Goal: Task Accomplishment & Management: Complete application form

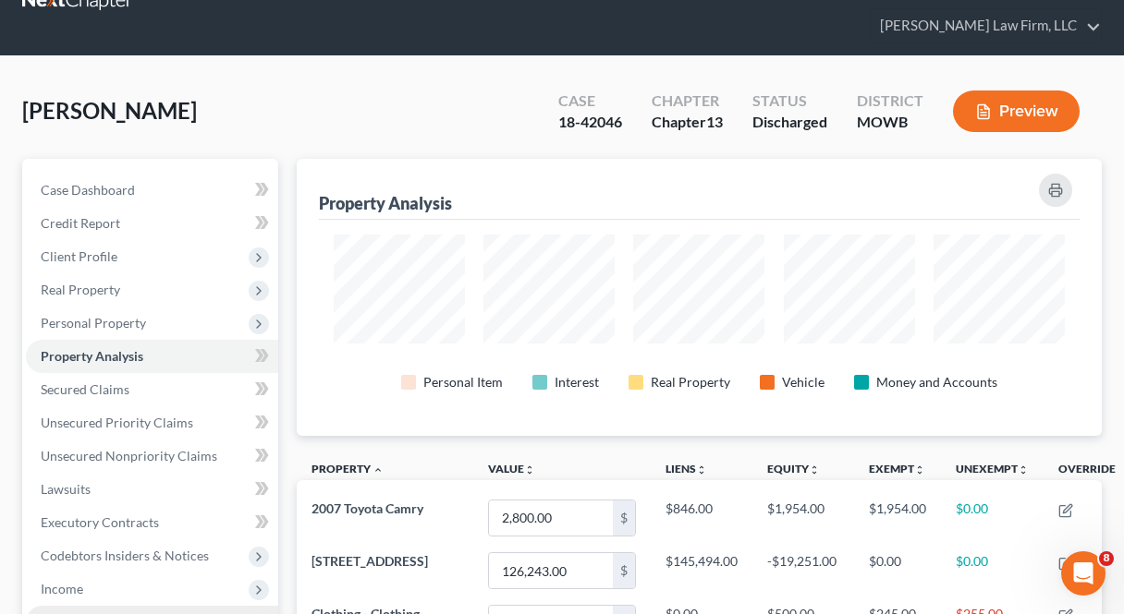
click at [181, 606] on span "Expenses" at bounding box center [152, 622] width 252 height 33
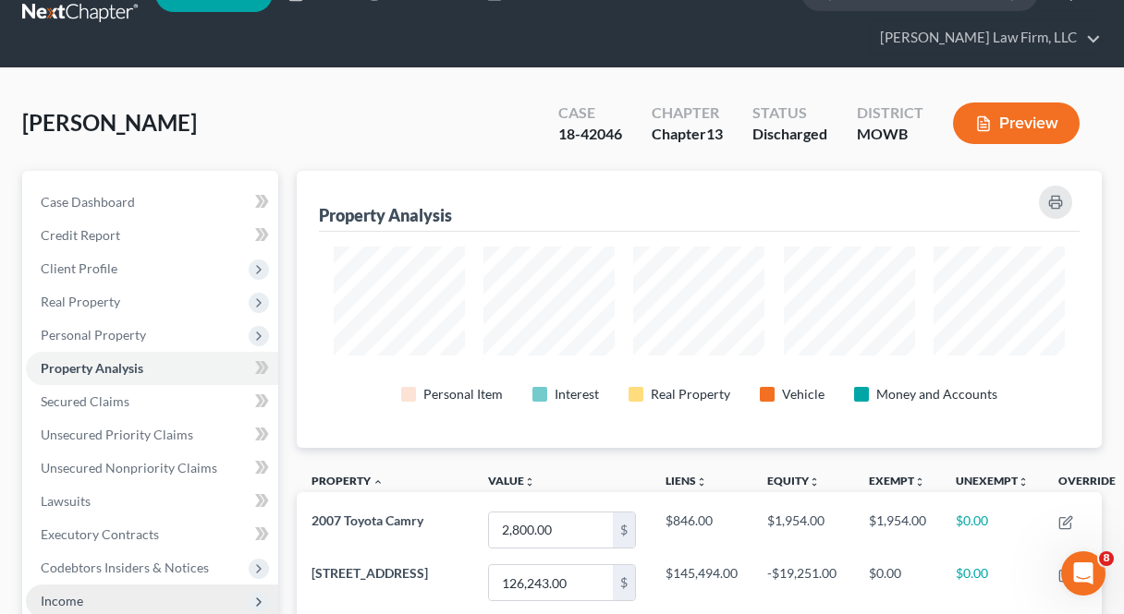
click at [164, 585] on span "Income" at bounding box center [152, 601] width 252 height 33
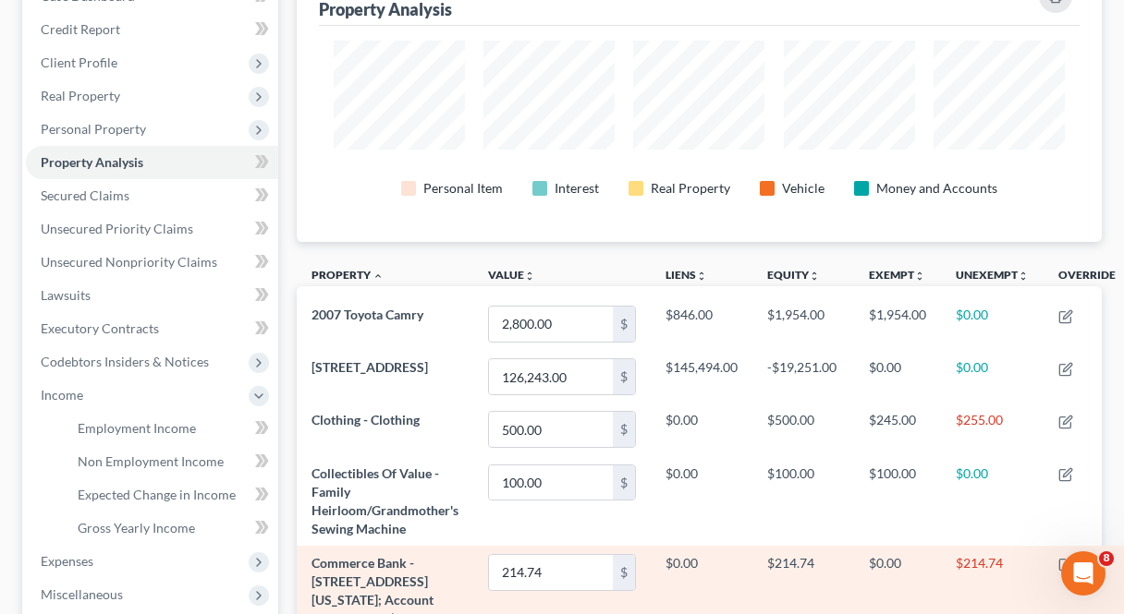
scroll to position [260, 0]
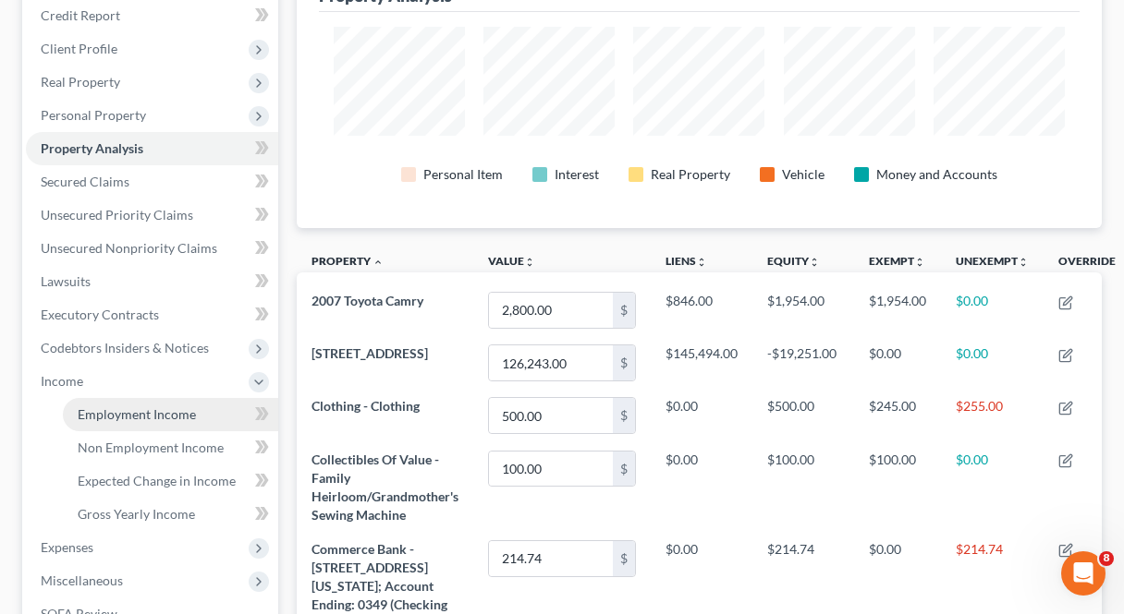
click at [176, 407] on span "Employment Income" at bounding box center [137, 415] width 118 height 16
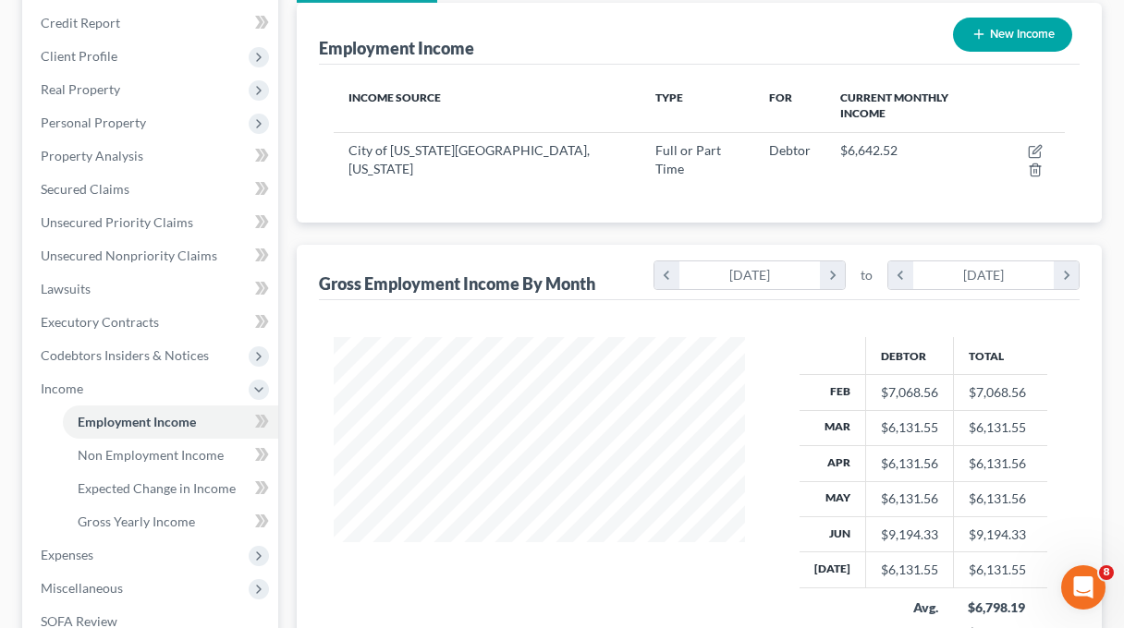
scroll to position [277, 0]
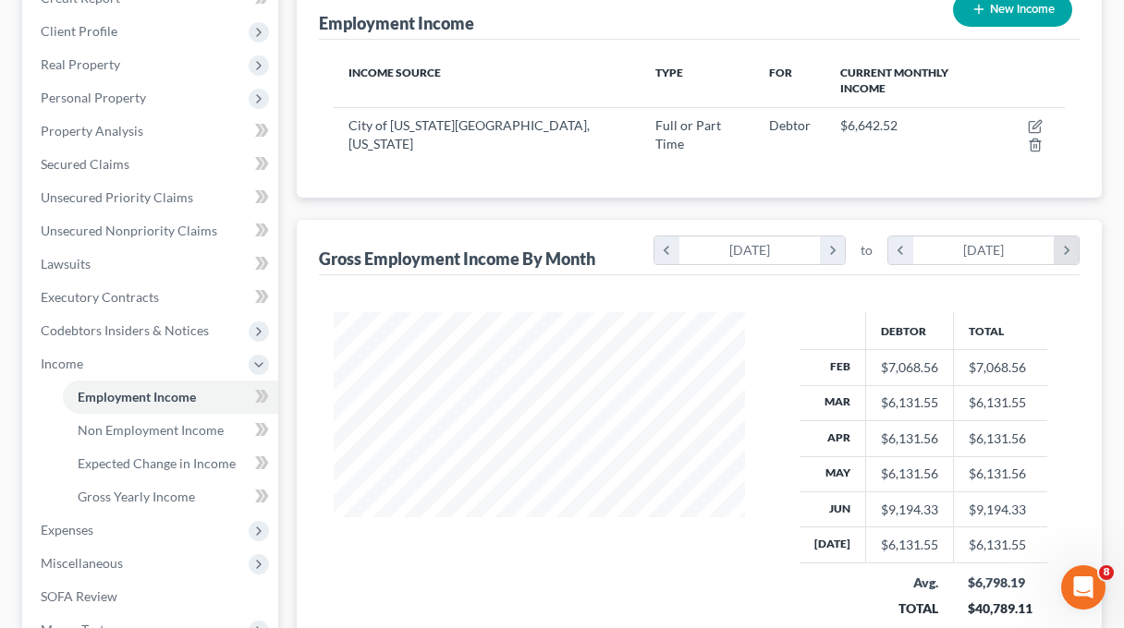
click at [1059, 237] on icon "chevron_right" at bounding box center [1065, 251] width 25 height 28
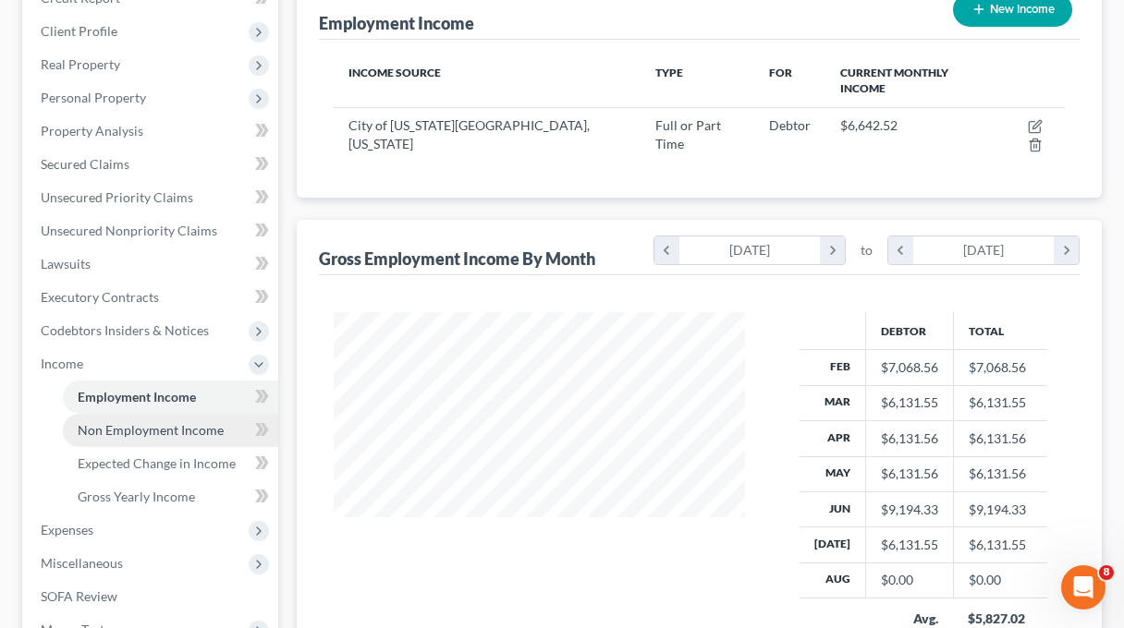
click at [158, 422] on span "Non Employment Income" at bounding box center [151, 430] width 146 height 16
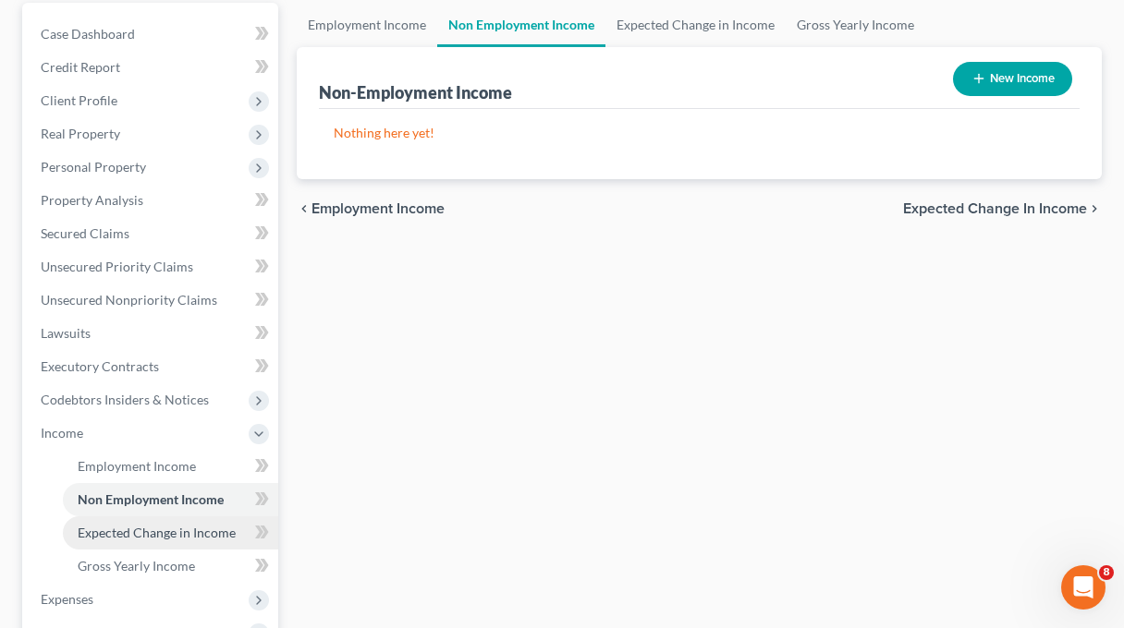
click at [140, 525] on span "Expected Change in Income" at bounding box center [157, 533] width 158 height 16
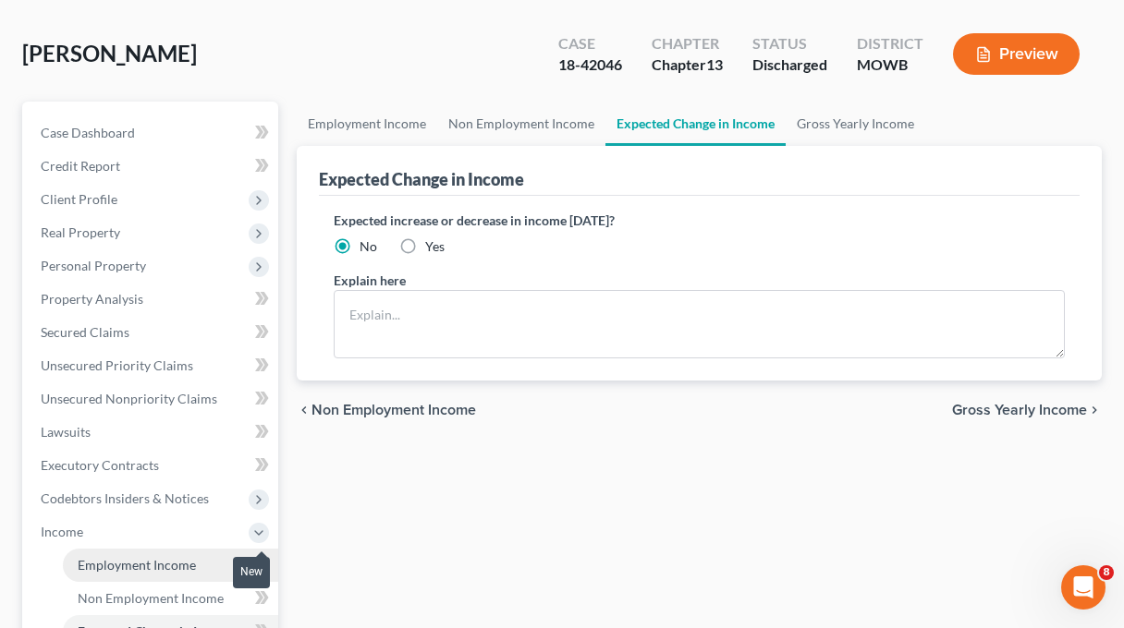
scroll to position [139, 0]
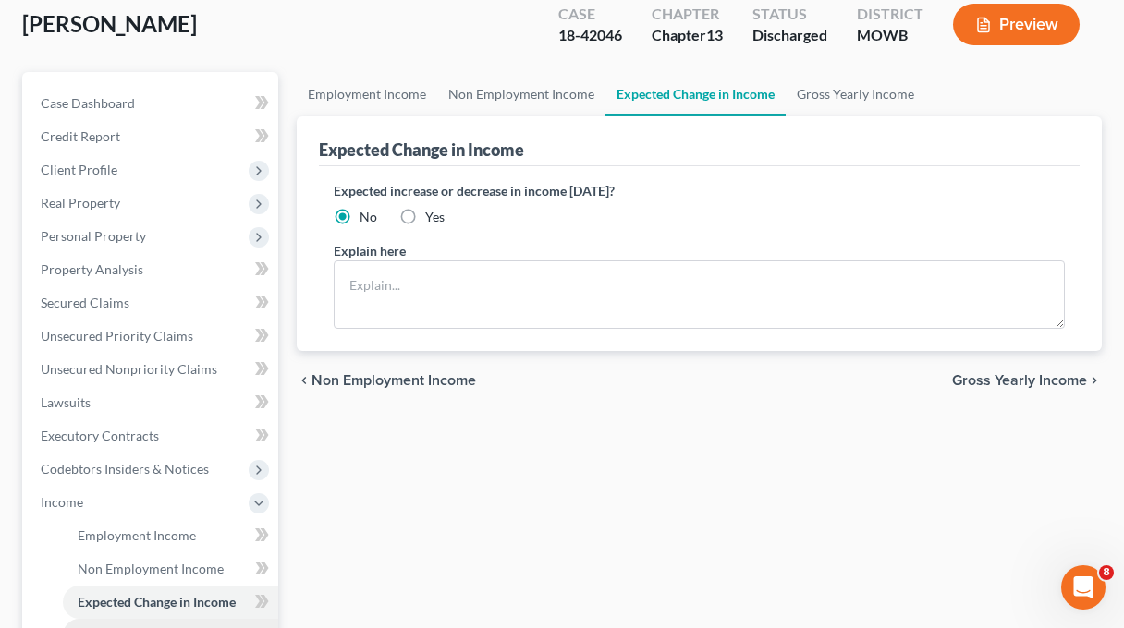
click at [177, 614] on span "Gross Yearly Income" at bounding box center [136, 635] width 117 height 16
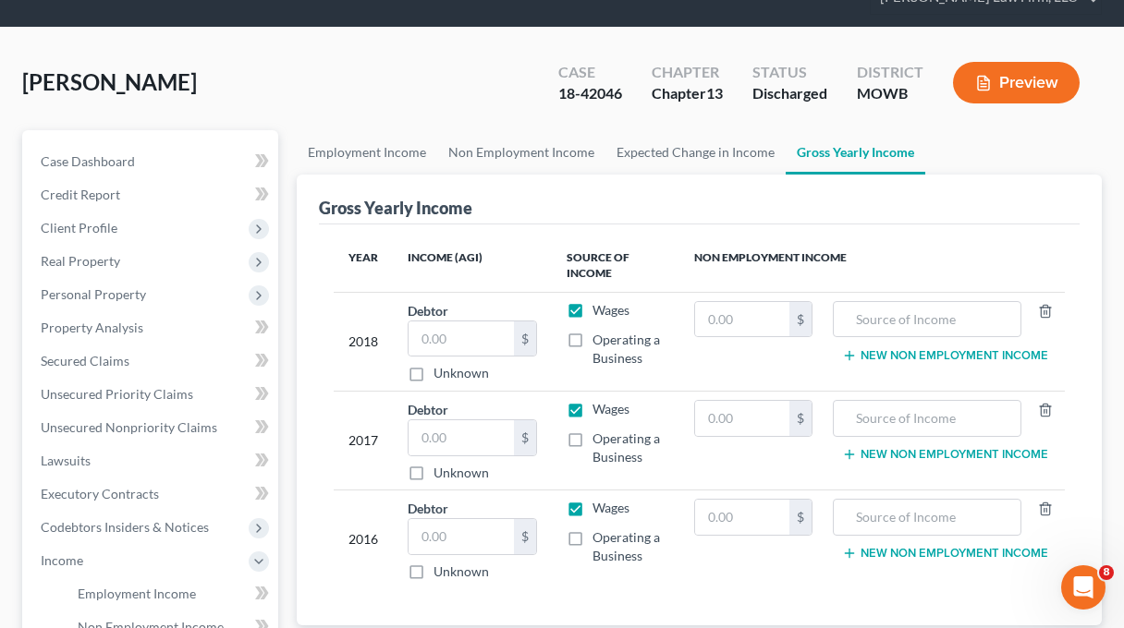
scroll to position [69, 0]
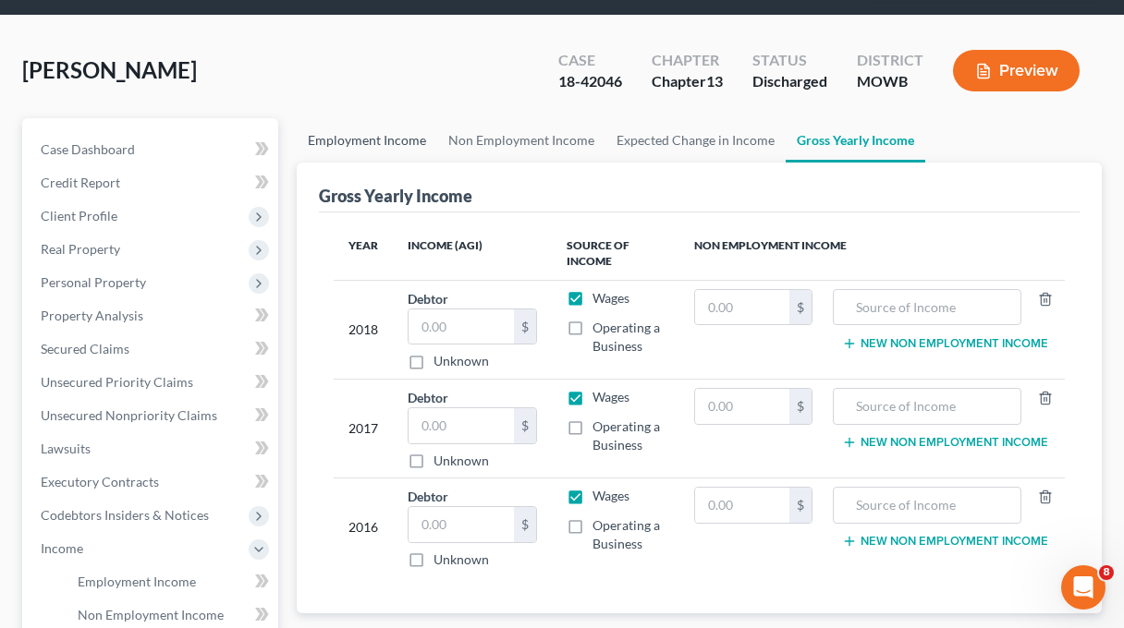
click at [337, 118] on link "Employment Income" at bounding box center [367, 140] width 140 height 44
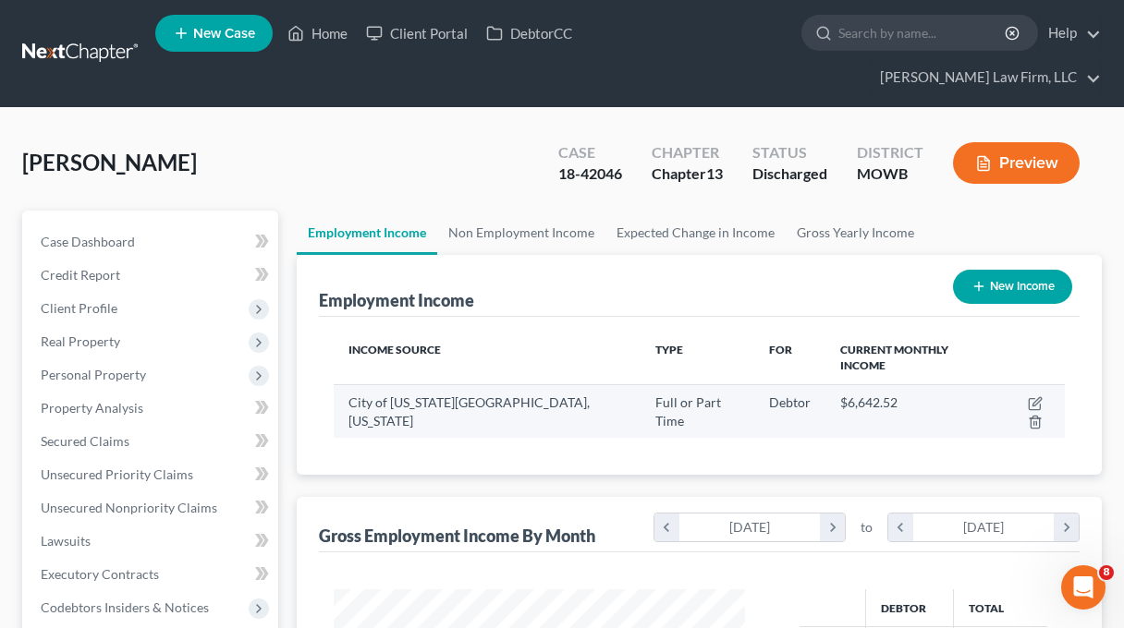
scroll to position [332, 448]
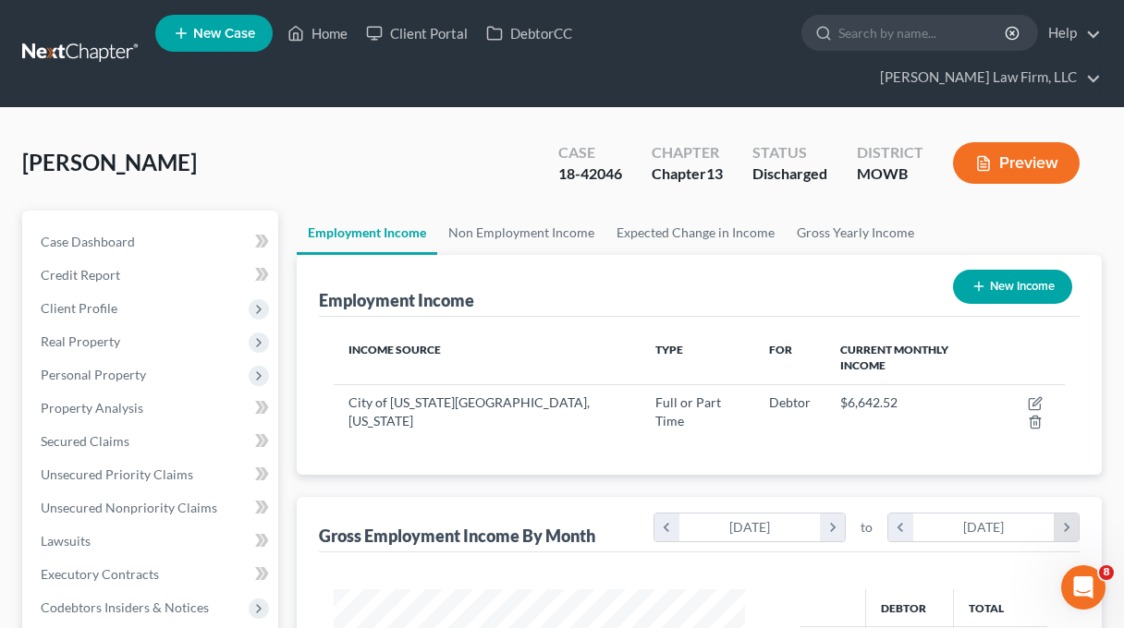
click at [1070, 514] on icon "chevron_right" at bounding box center [1065, 528] width 25 height 28
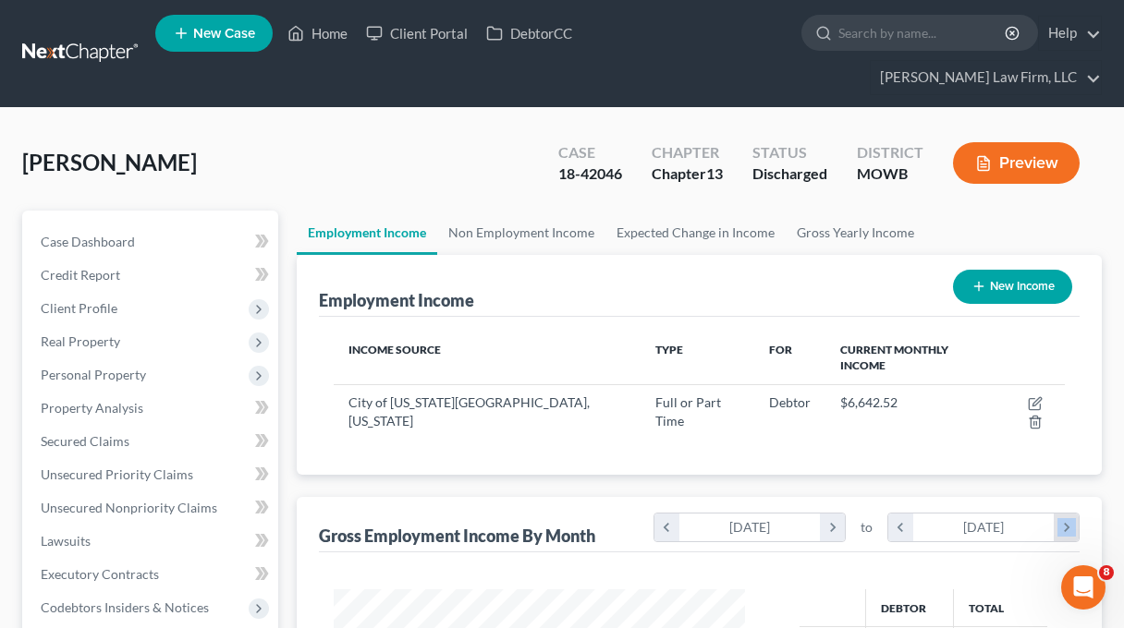
scroll to position [438, 448]
click at [1070, 514] on icon "chevron_right" at bounding box center [1065, 528] width 25 height 28
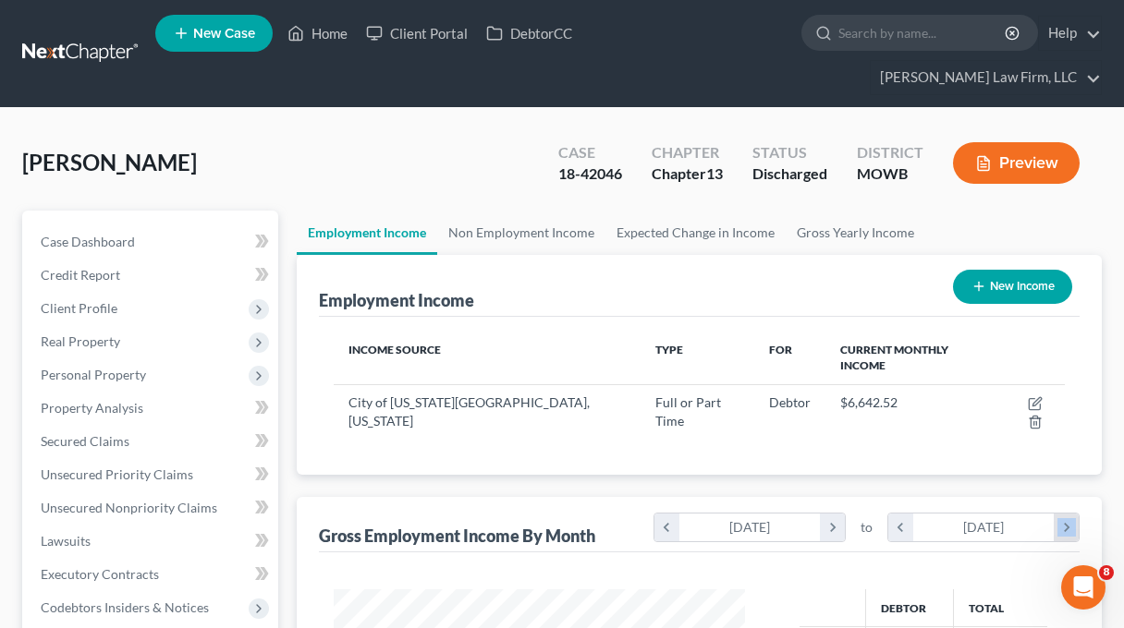
click at [1070, 514] on icon "chevron_right" at bounding box center [1065, 528] width 25 height 28
click at [1069, 514] on icon "chevron_right" at bounding box center [1065, 528] width 25 height 28
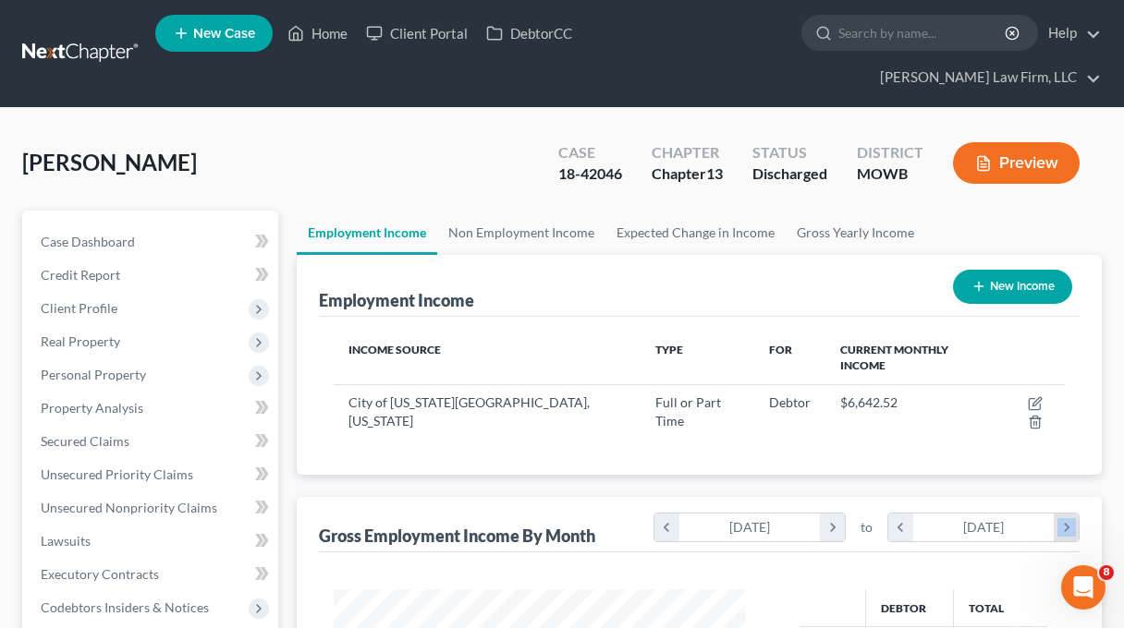
click at [1069, 514] on icon "chevron_right" at bounding box center [1065, 528] width 25 height 28
click at [1068, 514] on icon "chevron_right" at bounding box center [1065, 528] width 25 height 28
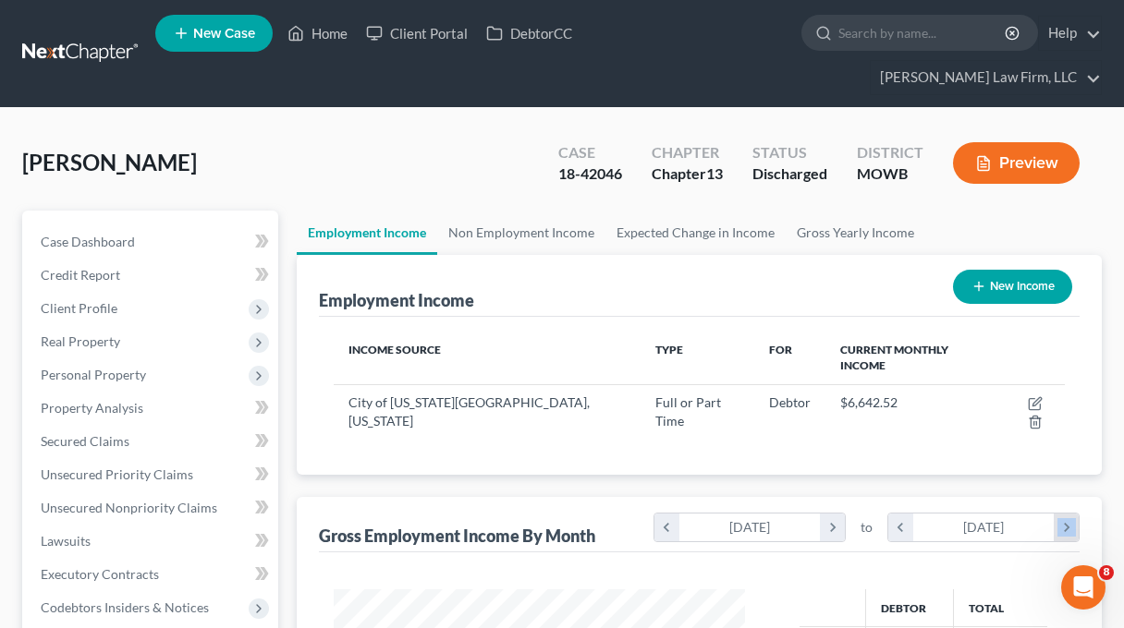
click at [1068, 514] on icon "chevron_right" at bounding box center [1065, 528] width 25 height 28
click at [1066, 514] on icon "chevron_right" at bounding box center [1065, 528] width 25 height 28
click at [1065, 514] on icon "chevron_right" at bounding box center [1065, 528] width 25 height 28
click at [1064, 514] on icon "chevron_right" at bounding box center [1065, 528] width 25 height 28
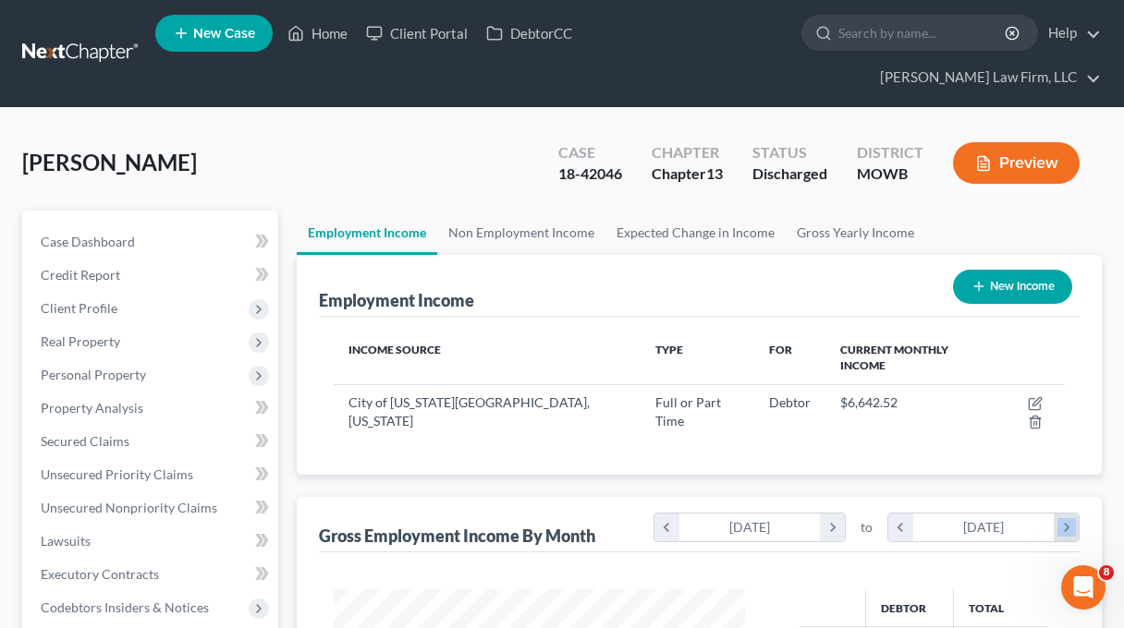
click at [1063, 514] on icon "chevron_right" at bounding box center [1065, 528] width 25 height 28
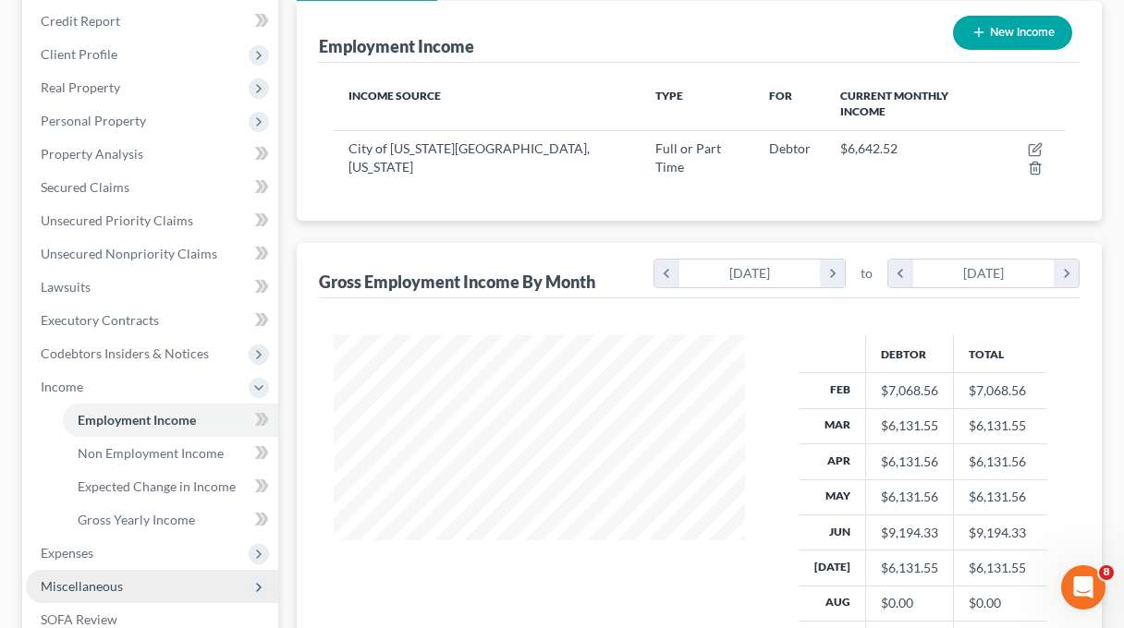
scroll to position [323, 0]
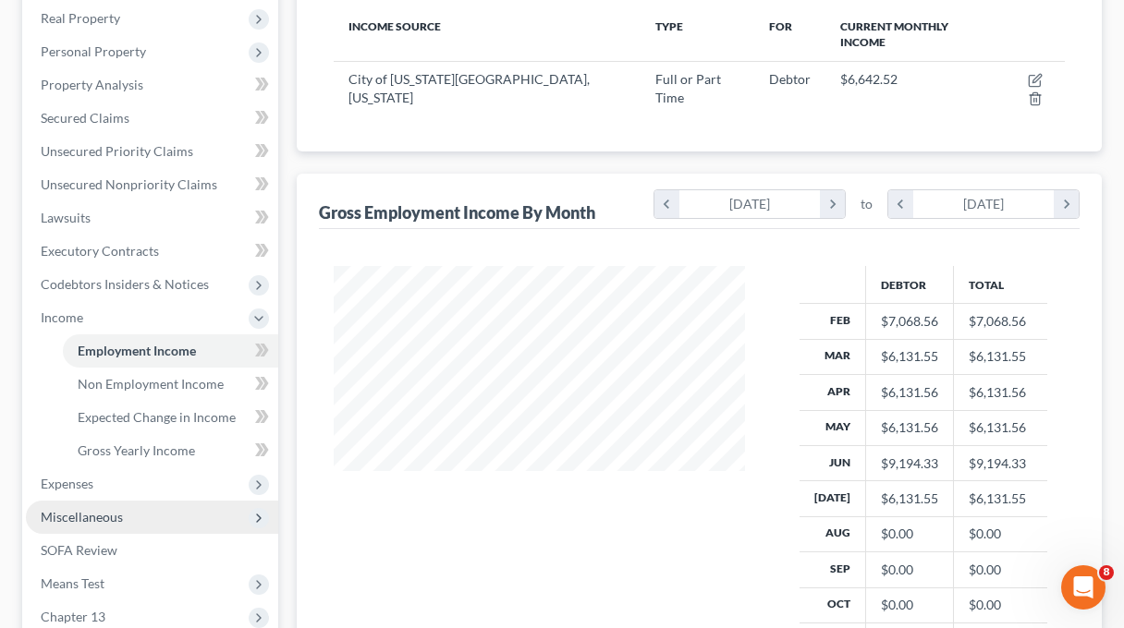
click at [172, 501] on span "Miscellaneous" at bounding box center [152, 517] width 252 height 33
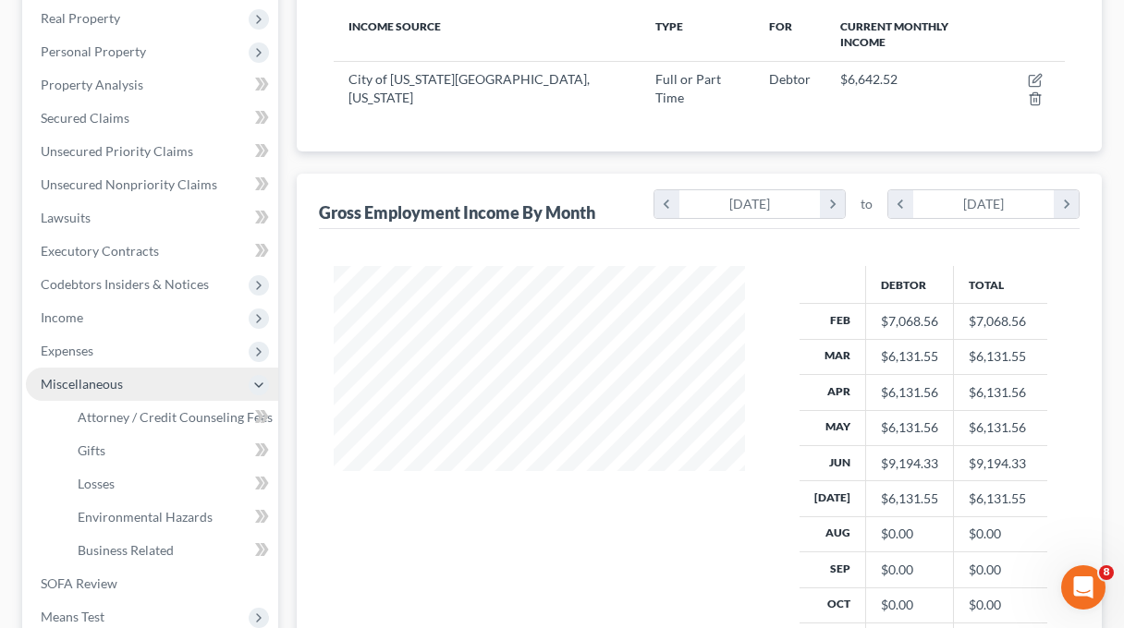
click at [143, 368] on span "Miscellaneous" at bounding box center [152, 384] width 252 height 33
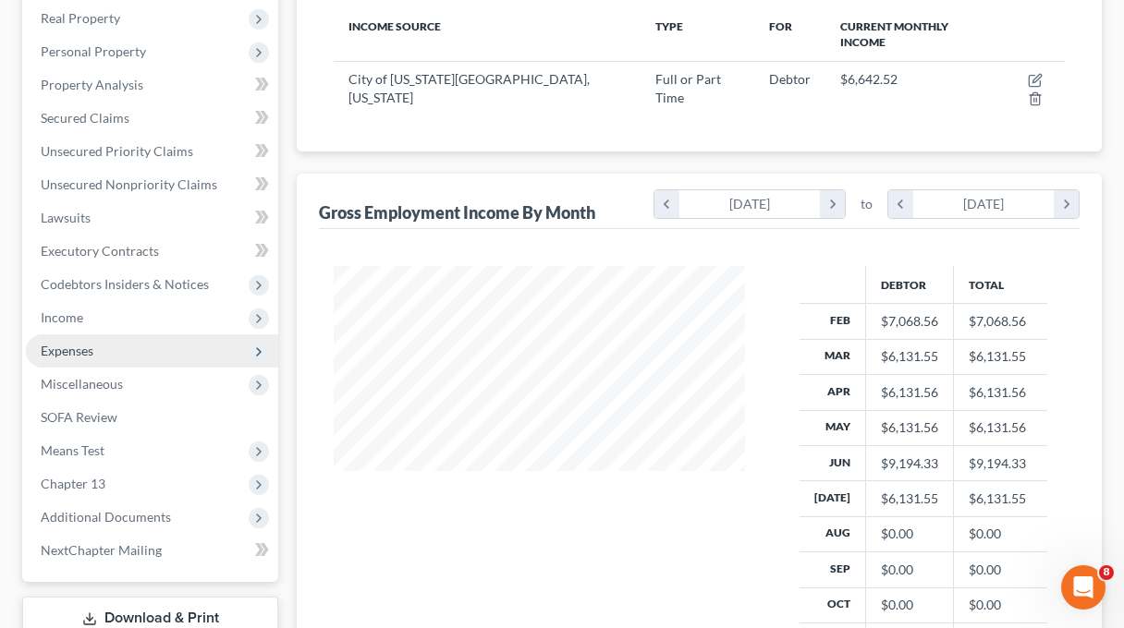
click at [134, 335] on span "Expenses" at bounding box center [152, 351] width 252 height 33
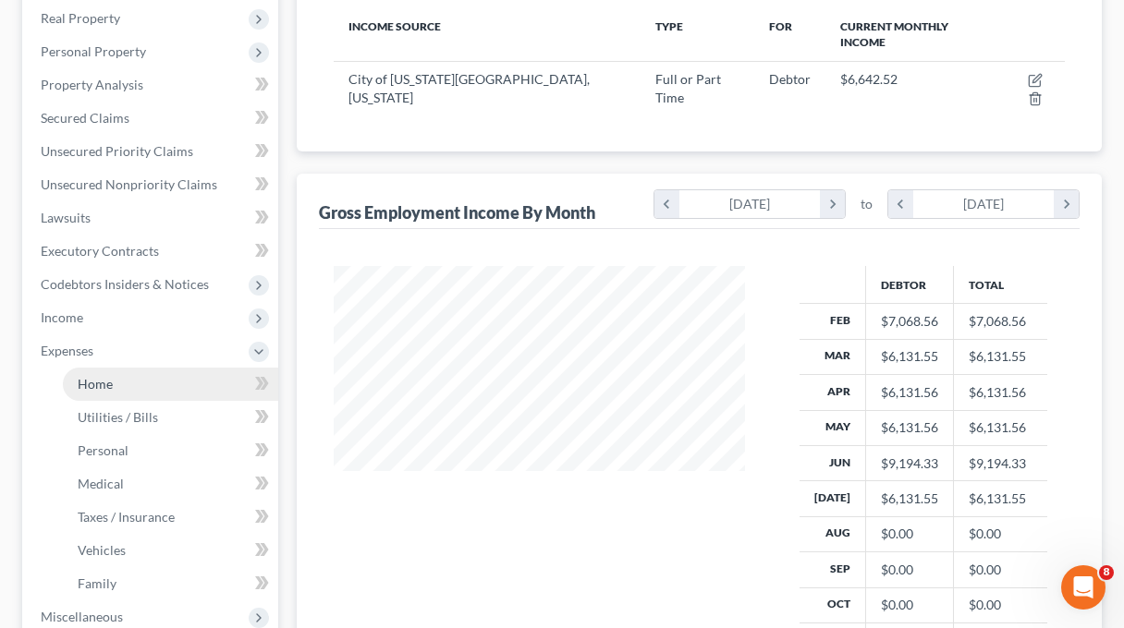
click at [170, 368] on link "Home" at bounding box center [170, 384] width 215 height 33
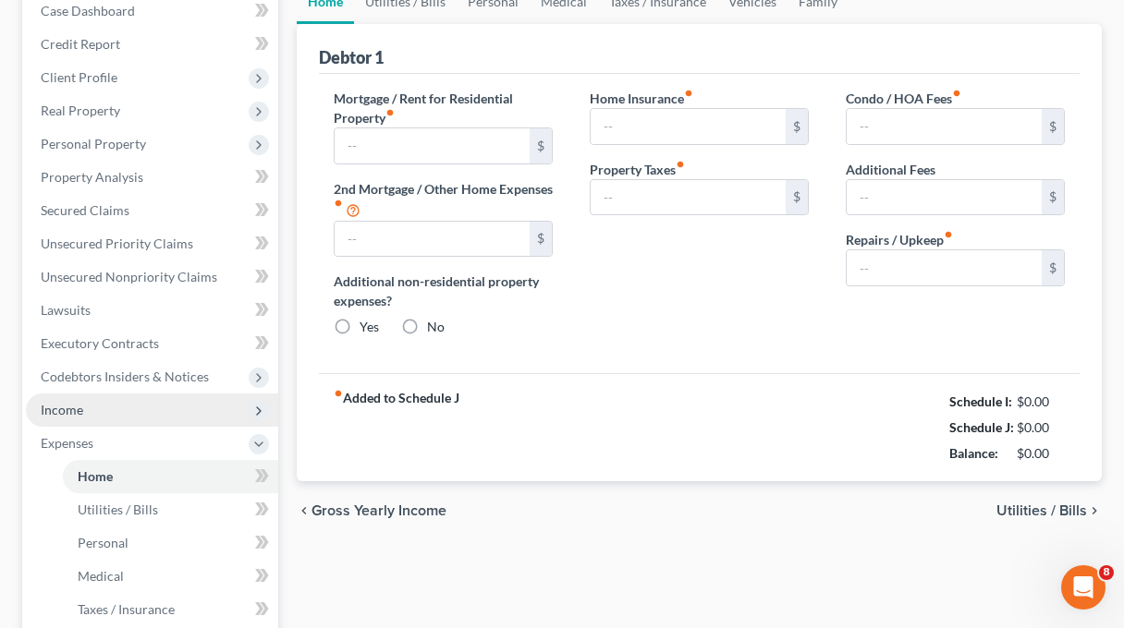
type input "0.00"
radio input "true"
type input "0.00"
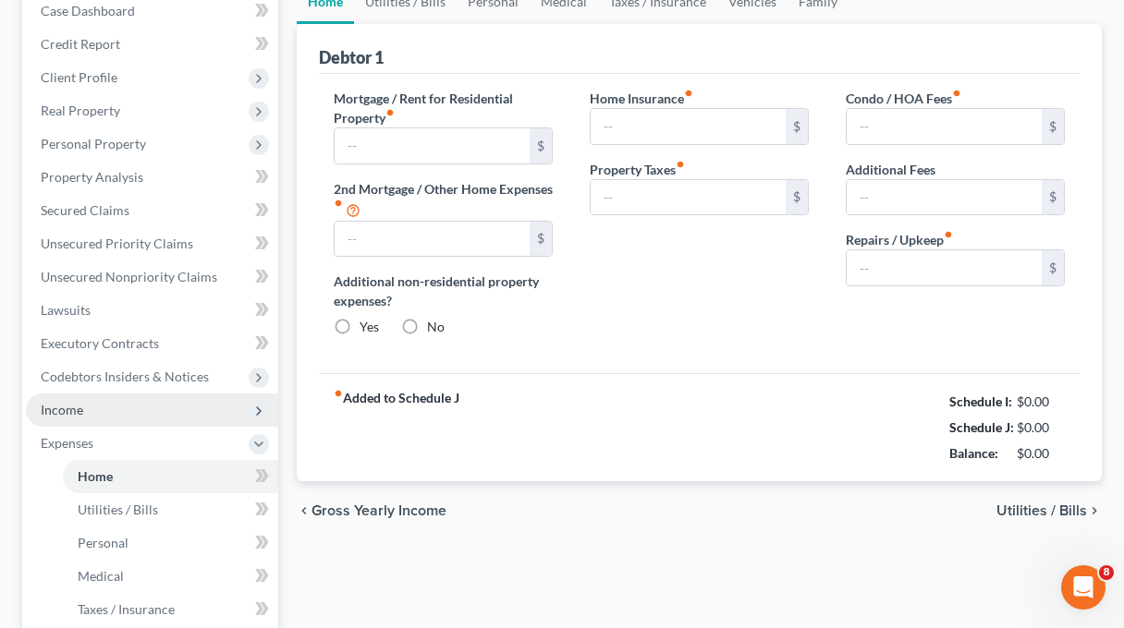
type input "0.00"
type input "54.82"
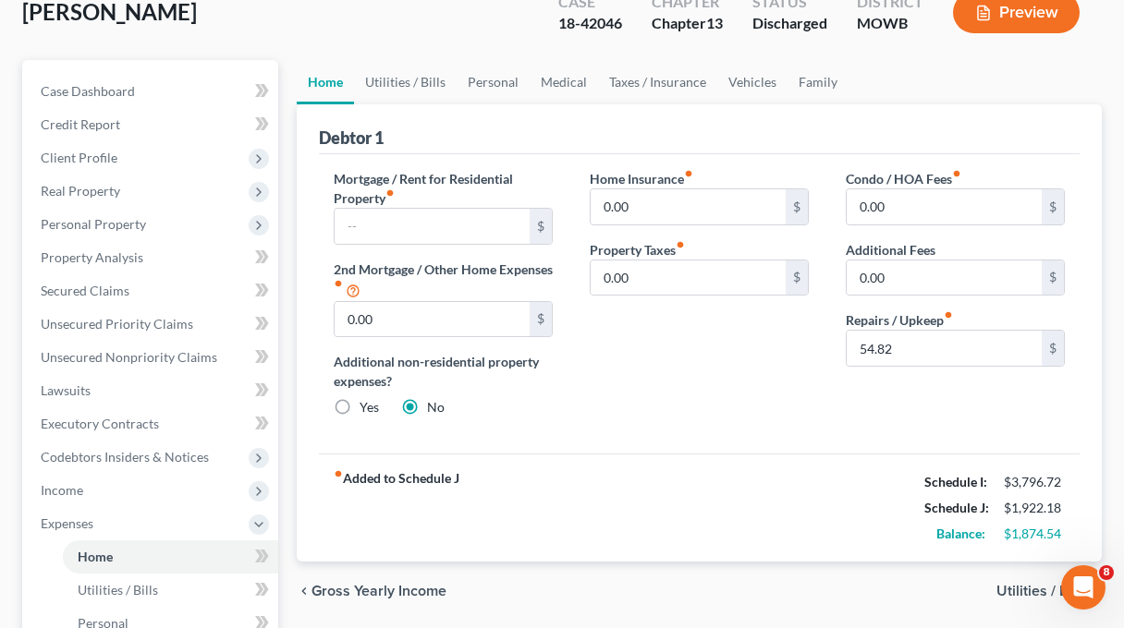
scroll to position [231, 0]
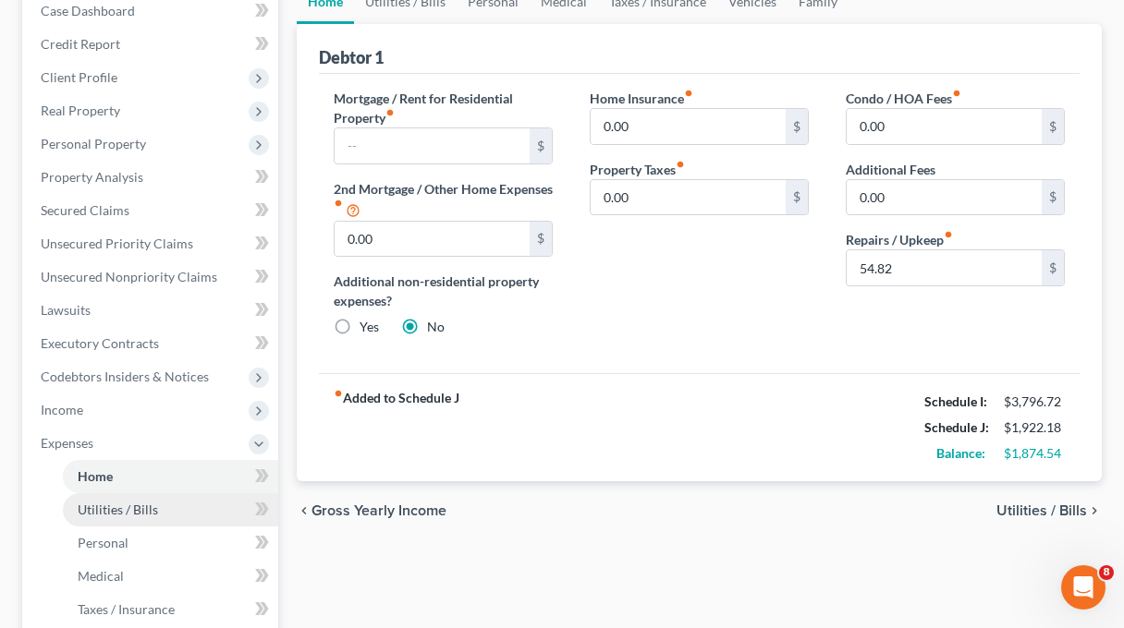
click at [153, 493] on link "Utilities / Bills" at bounding box center [170, 509] width 215 height 33
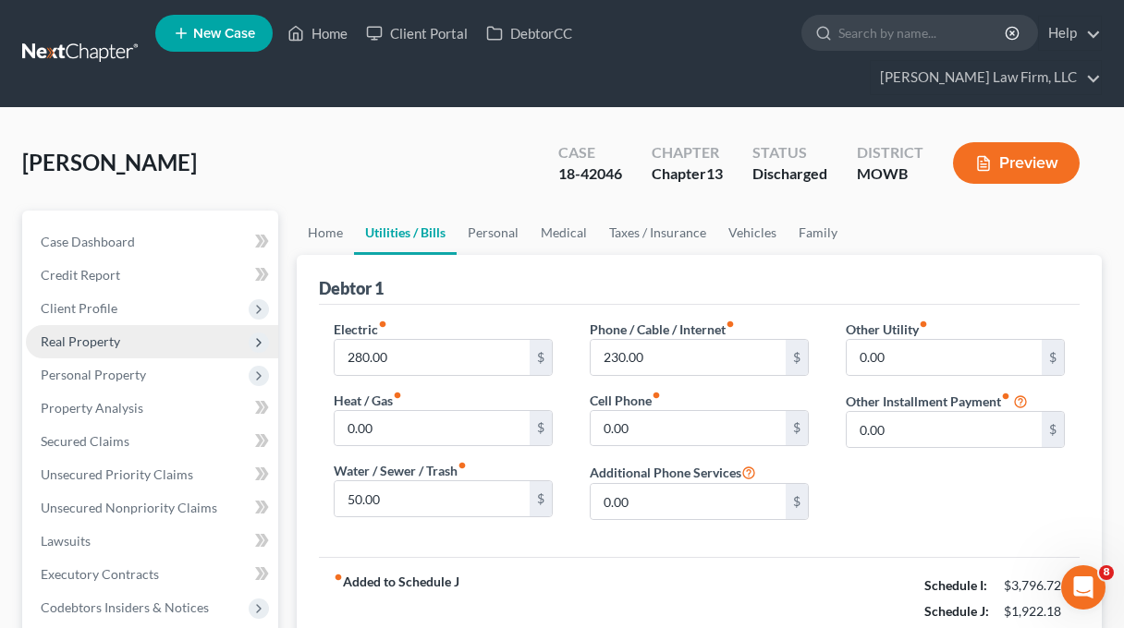
click at [173, 325] on span "Real Property" at bounding box center [152, 341] width 252 height 33
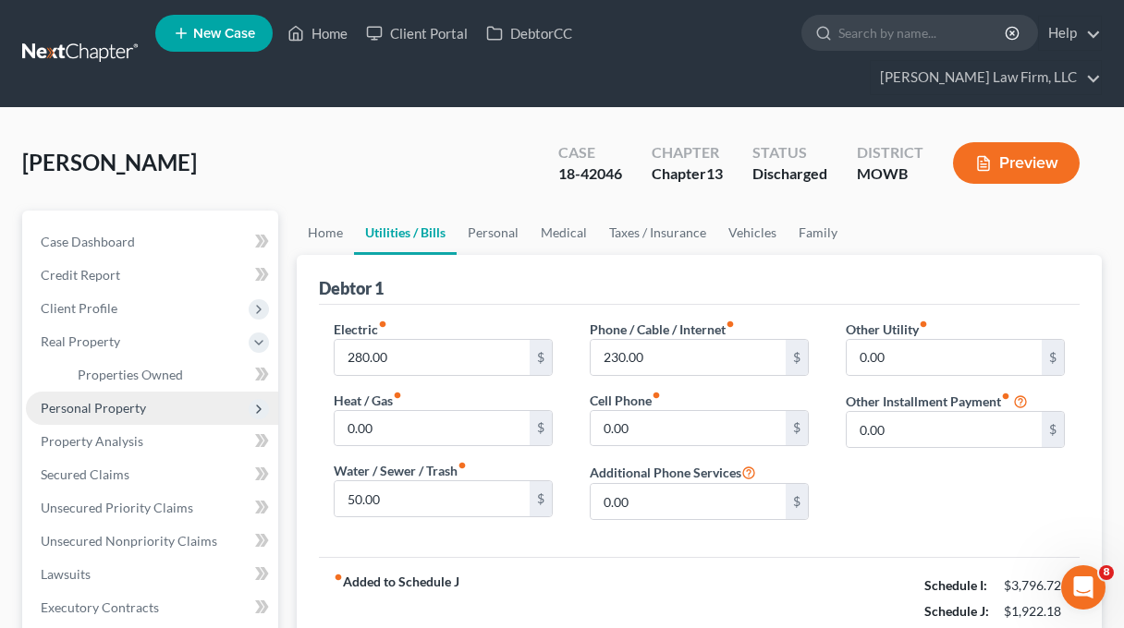
click at [168, 392] on span "Personal Property" at bounding box center [152, 408] width 252 height 33
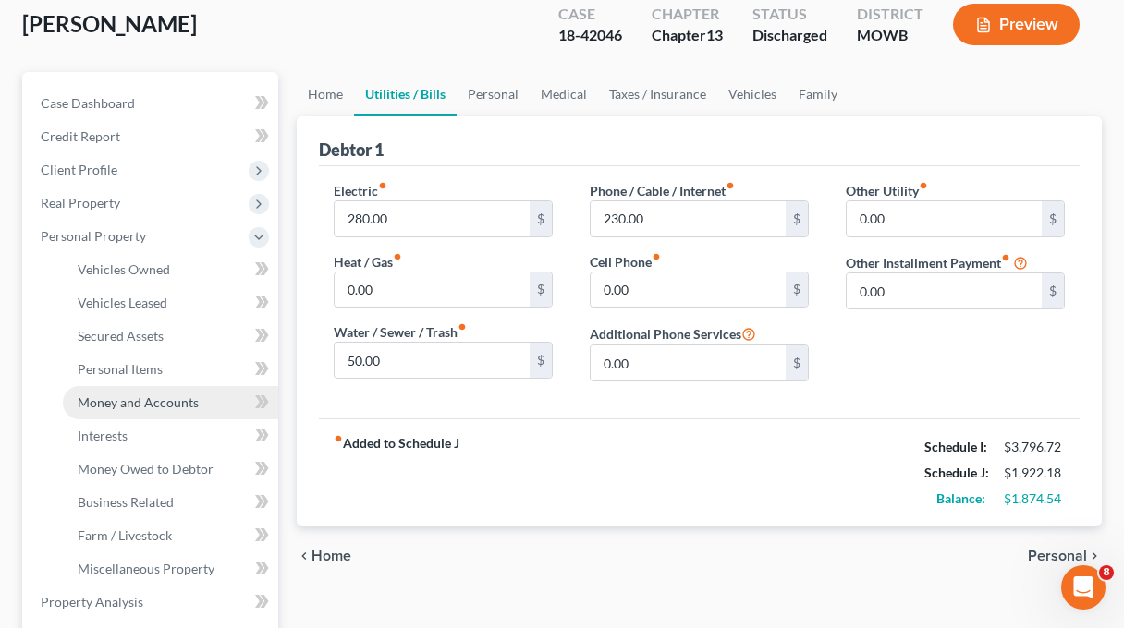
click at [176, 395] on span "Money and Accounts" at bounding box center [138, 403] width 121 height 16
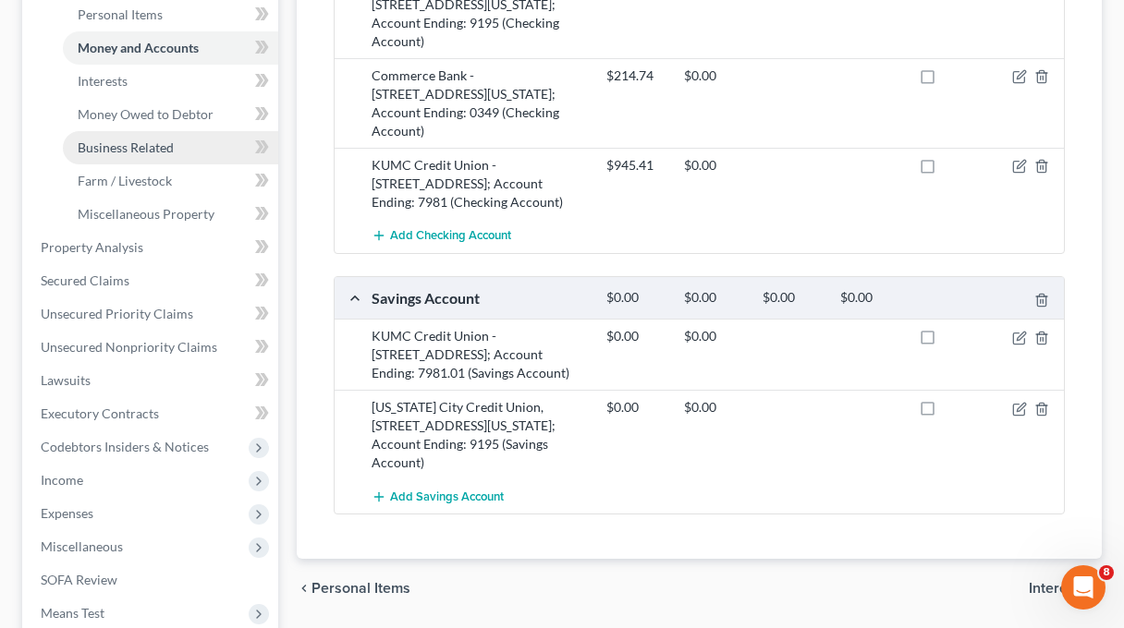
scroll to position [430, 0]
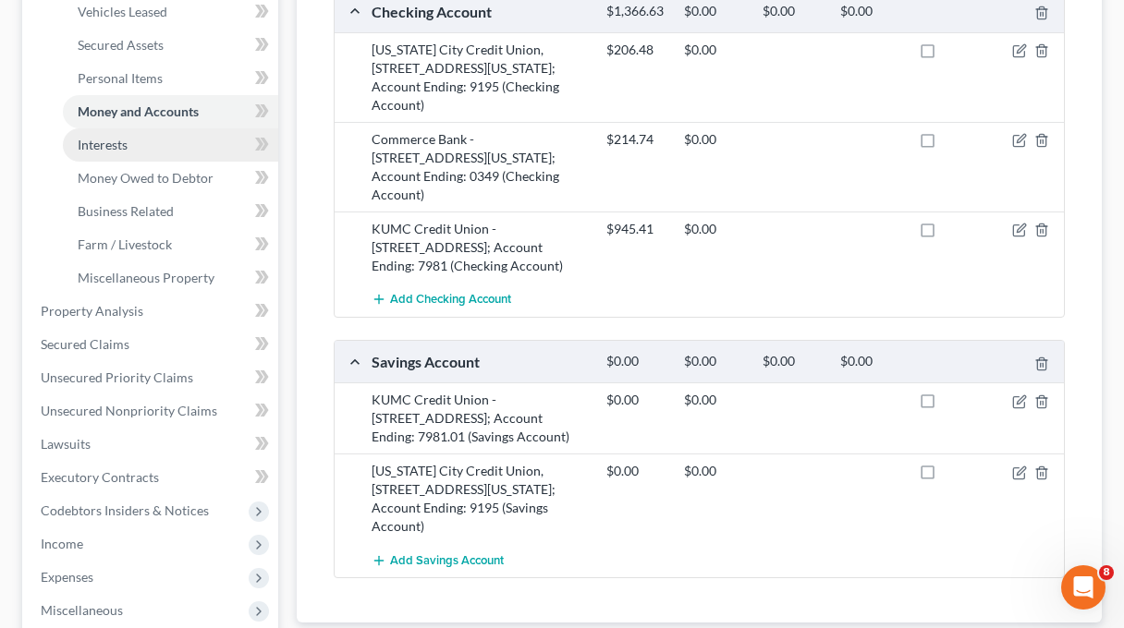
click at [188, 128] on link "Interests" at bounding box center [170, 144] width 215 height 33
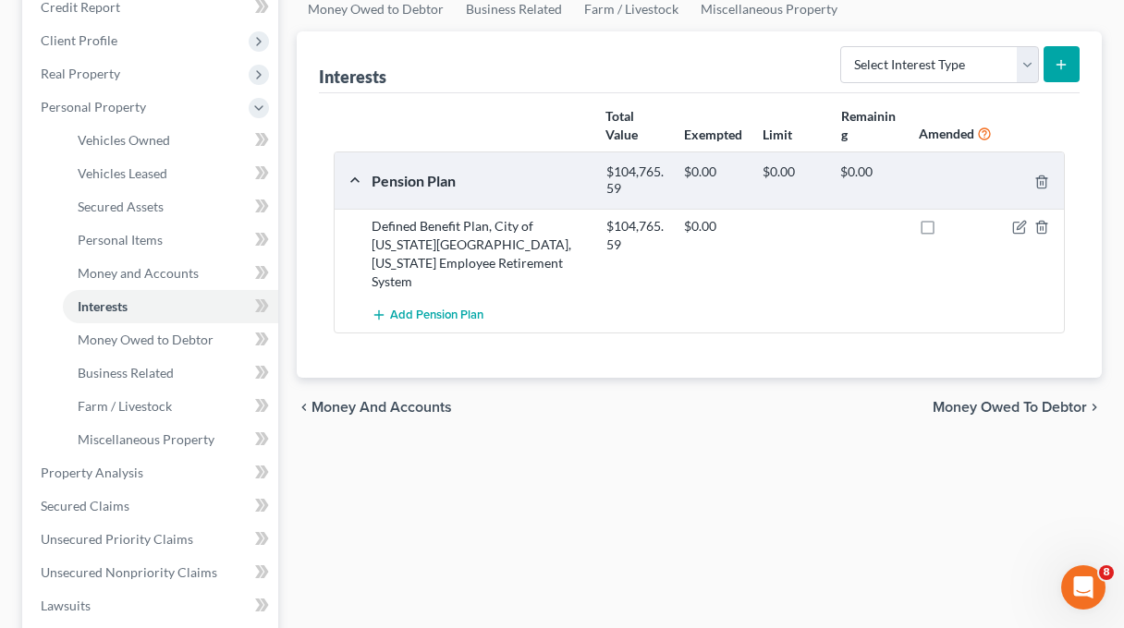
scroll to position [277, 0]
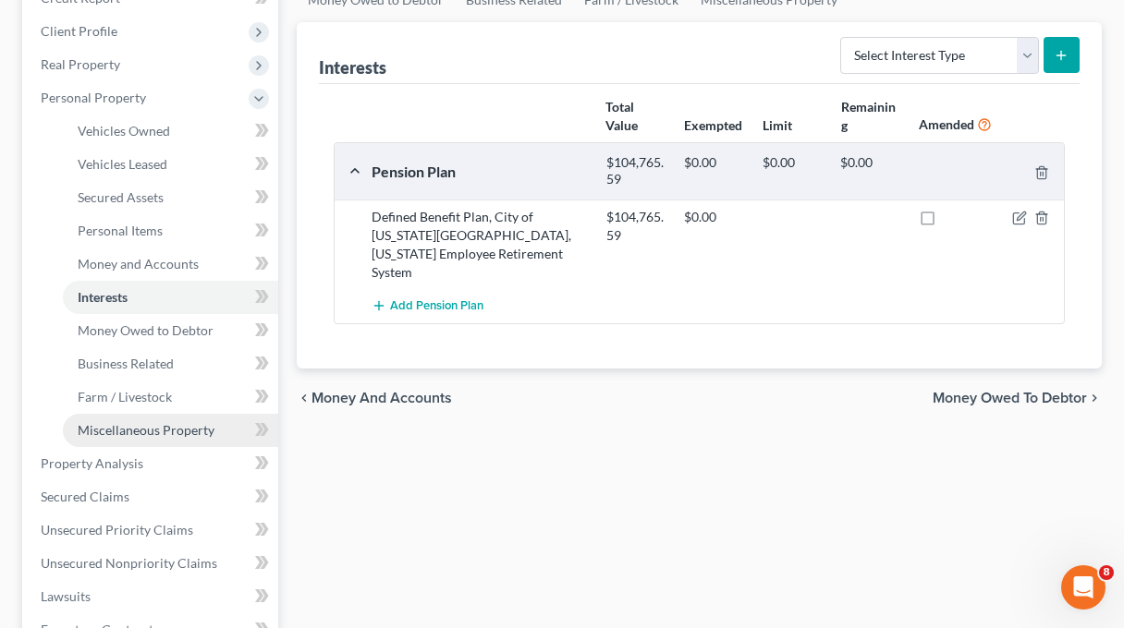
click at [224, 414] on link "Miscellaneous Property" at bounding box center [170, 430] width 215 height 33
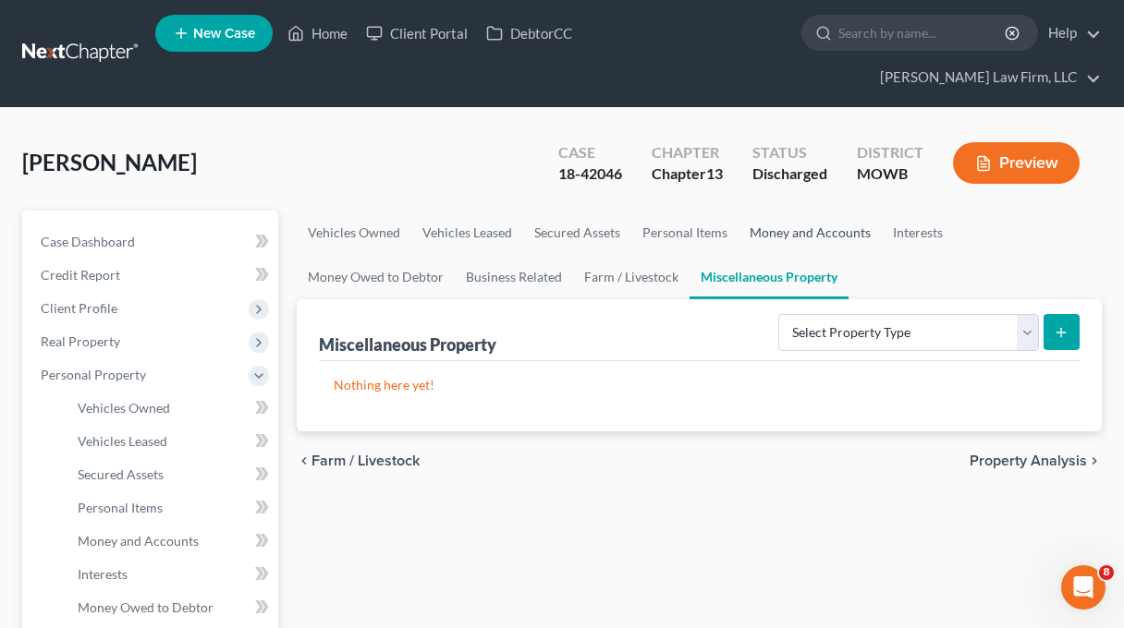
click at [837, 211] on link "Money and Accounts" at bounding box center [809, 233] width 143 height 44
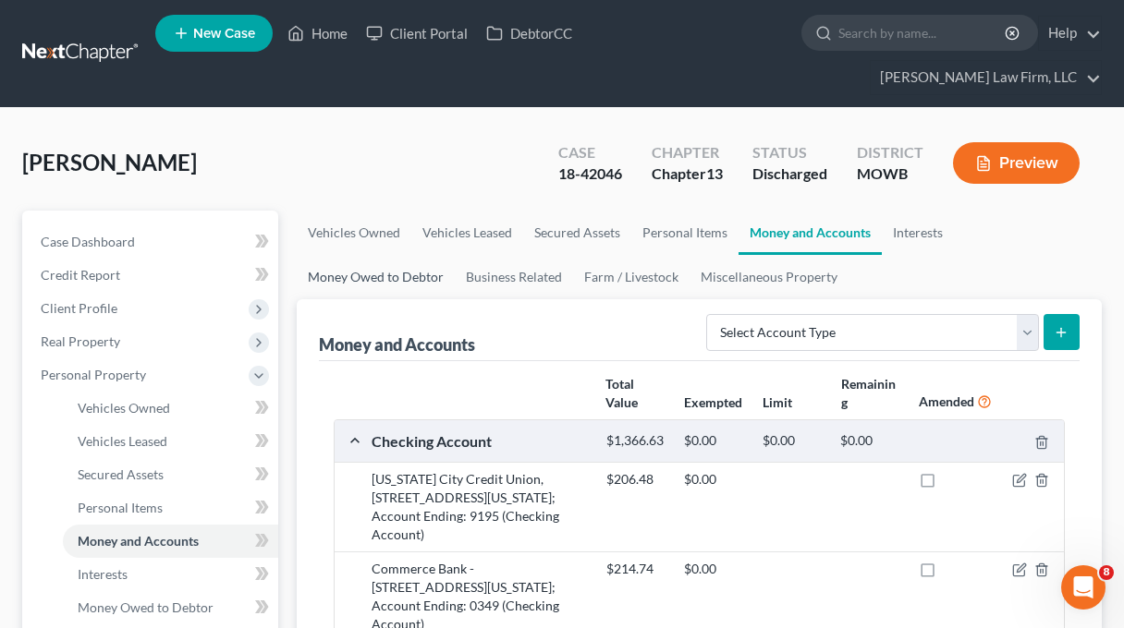
click at [336, 255] on link "Money Owed to Debtor" at bounding box center [376, 277] width 158 height 44
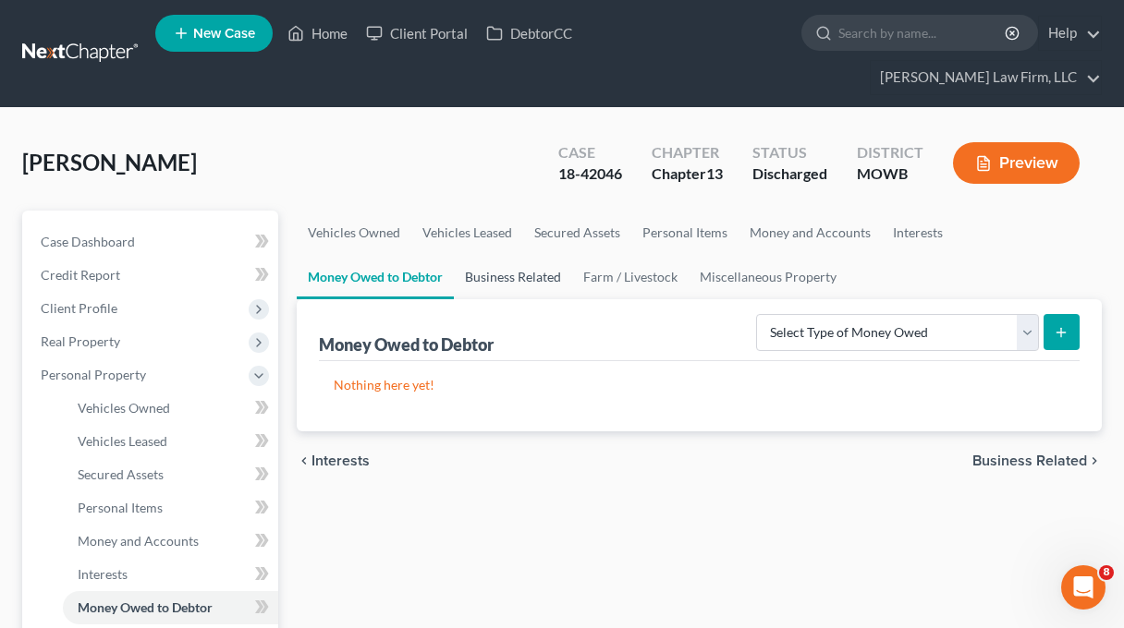
click at [534, 255] on link "Business Related" at bounding box center [513, 277] width 118 height 44
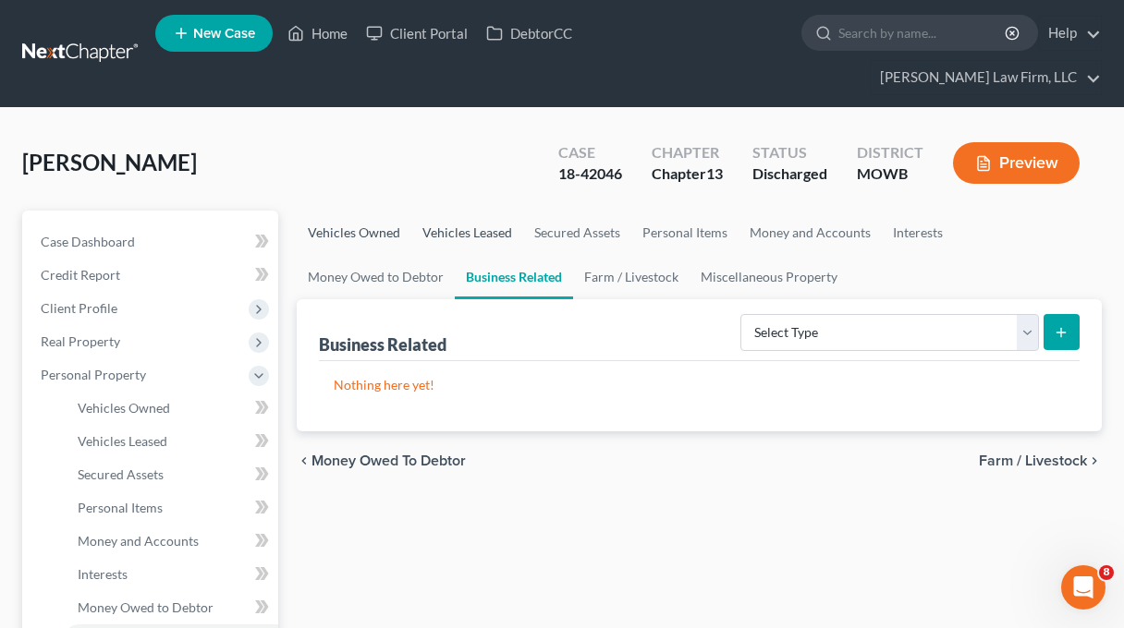
click at [405, 211] on link "Vehicles Owned" at bounding box center [354, 233] width 115 height 44
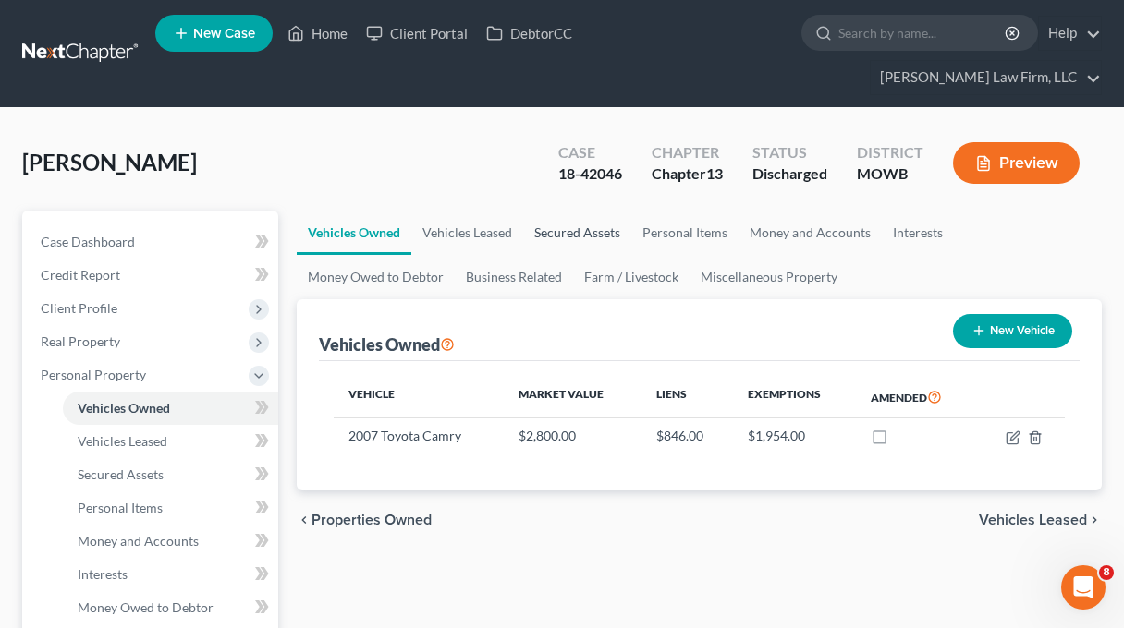
click at [547, 211] on link "Secured Assets" at bounding box center [577, 233] width 108 height 44
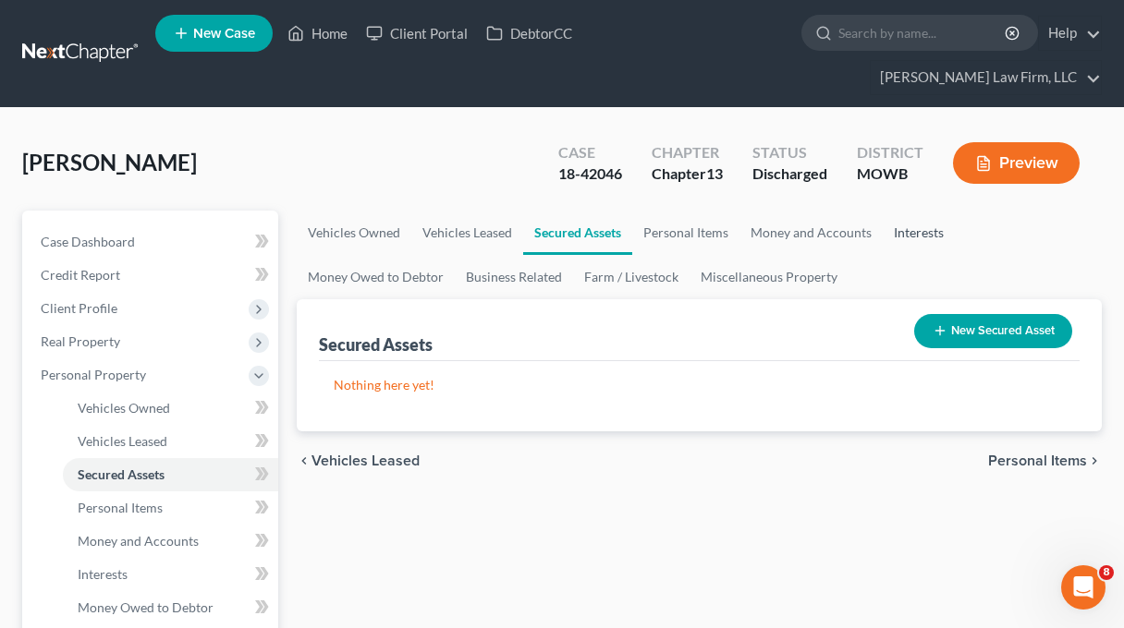
click at [882, 211] on link "Interests" at bounding box center [918, 233] width 72 height 44
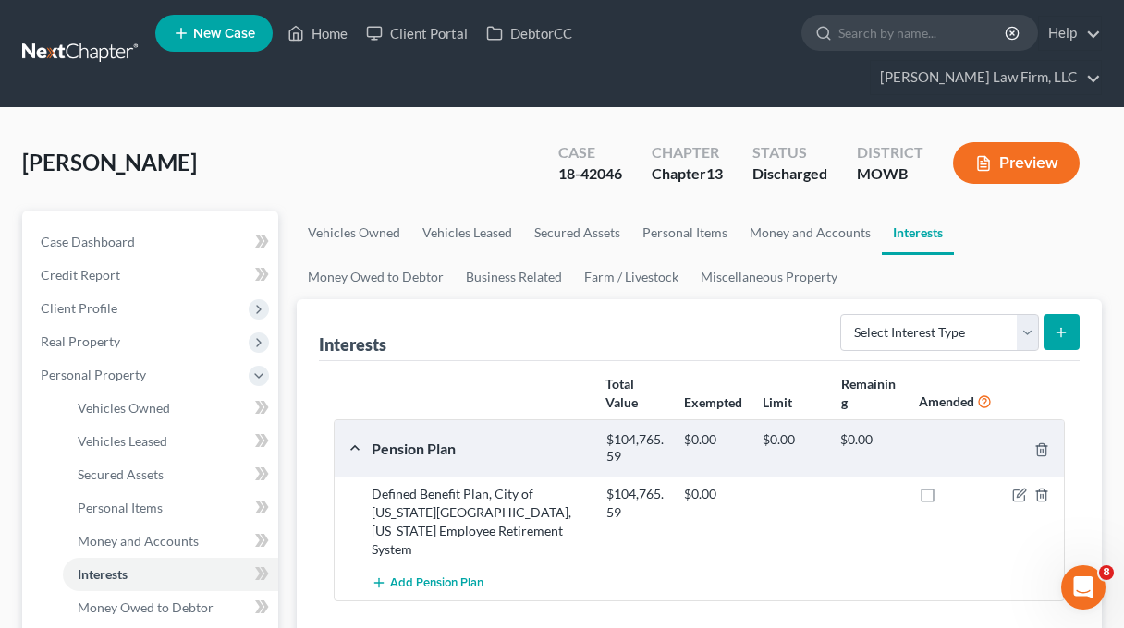
click at [432, 369] on div "Total Value Exempted Limit Remaining Amended" at bounding box center [698, 394] width 749 height 51
